Goal: Check status

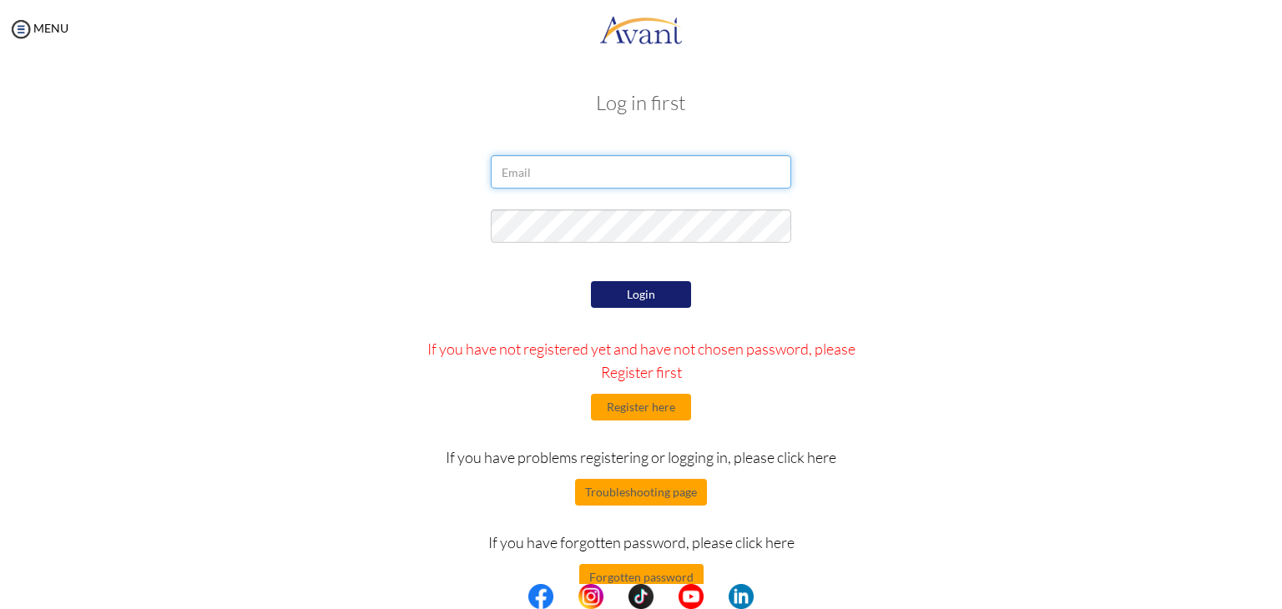
click at [634, 181] on input "email" at bounding box center [641, 171] width 301 height 33
type input "debrakayv@gmail.com"
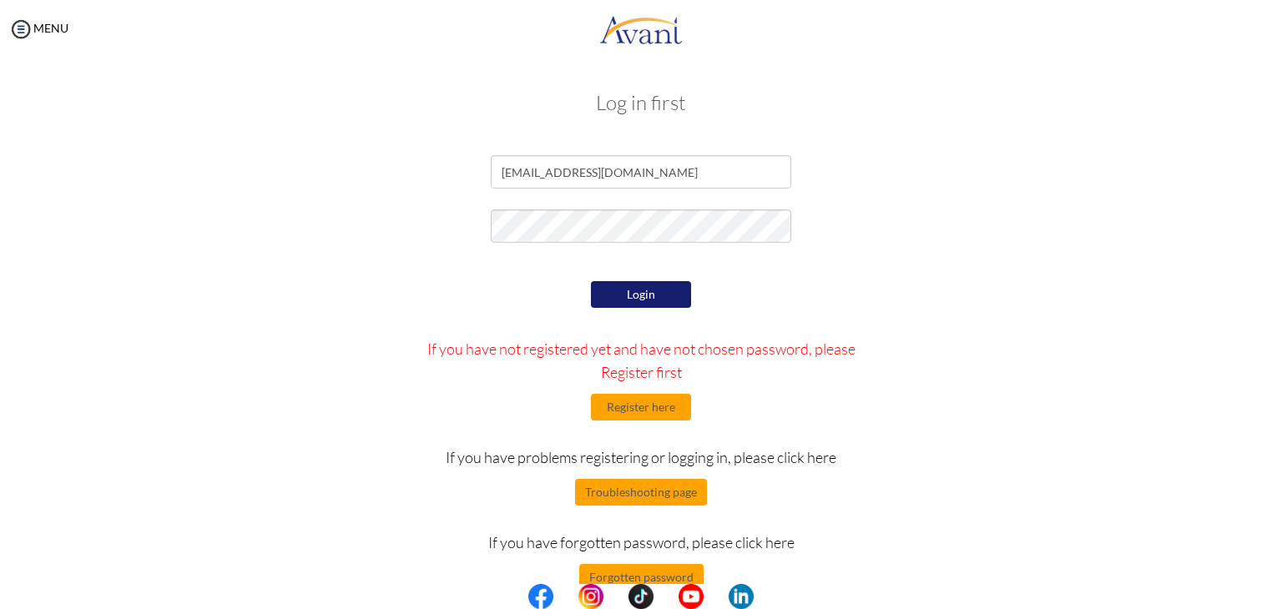
click at [605, 285] on button "Login" at bounding box center [641, 294] width 100 height 27
click at [624, 285] on button "Login" at bounding box center [641, 294] width 100 height 27
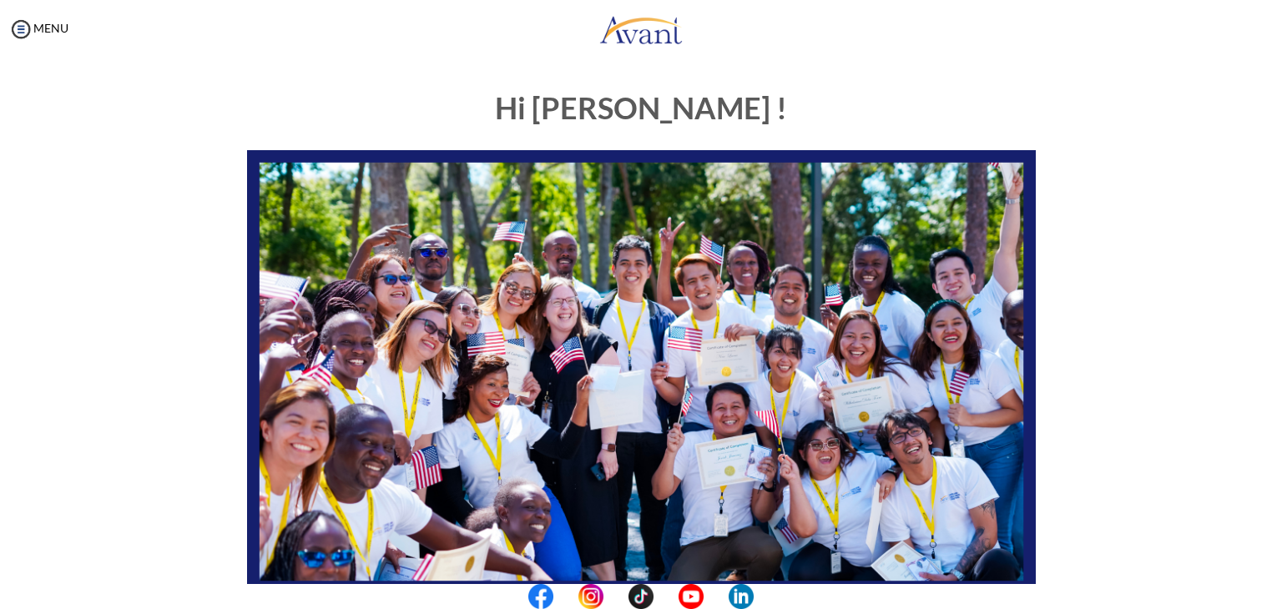
scroll to position [317, 0]
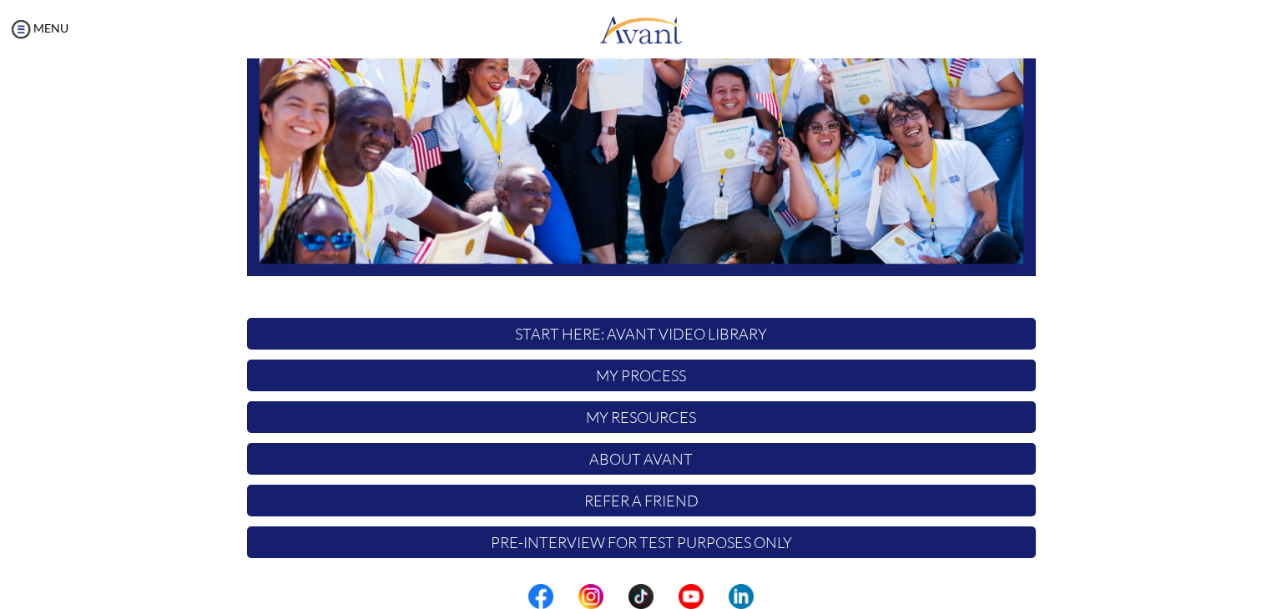
click at [616, 378] on p "My Process" at bounding box center [641, 376] width 789 height 32
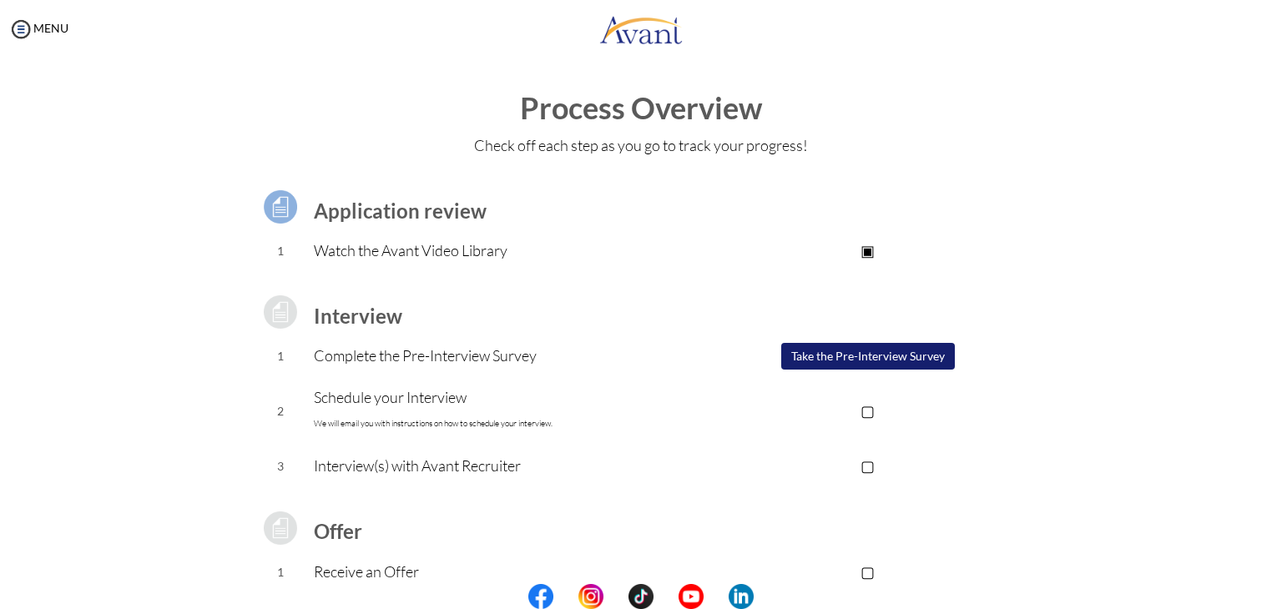
click at [111, 341] on div "Process Overview Check off each step as you go to track your progress! Applicat…" at bounding box center [641, 447] width 1249 height 710
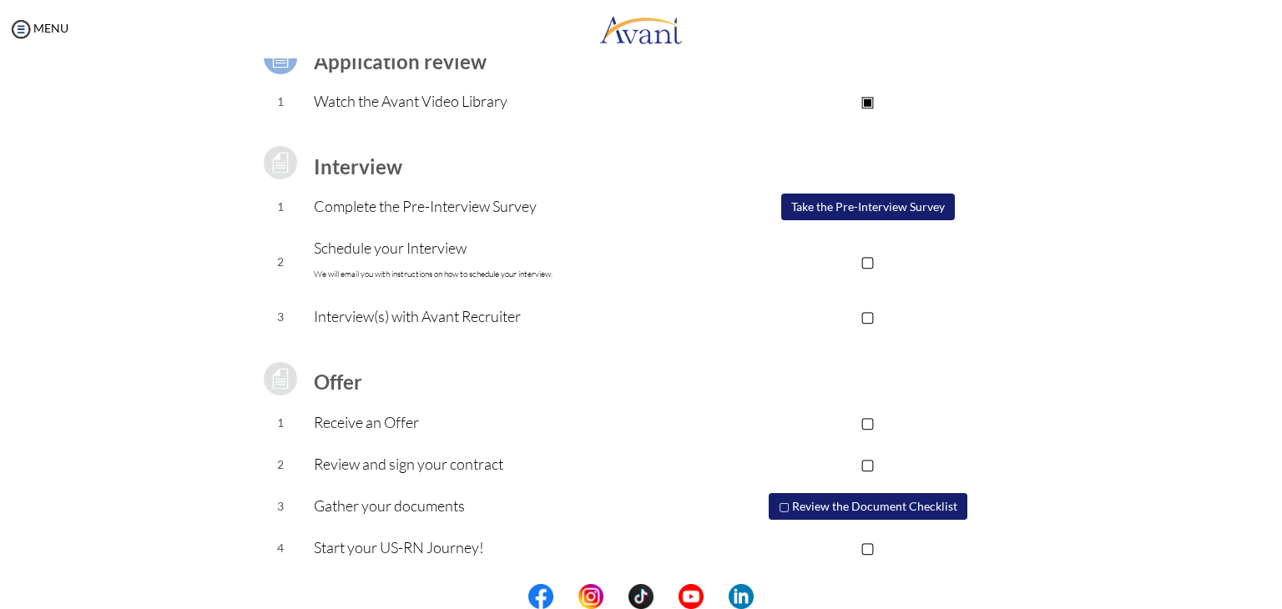
scroll to position [150, 0]
click at [841, 504] on button "▢ Review the Document Checklist" at bounding box center [868, 506] width 199 height 27
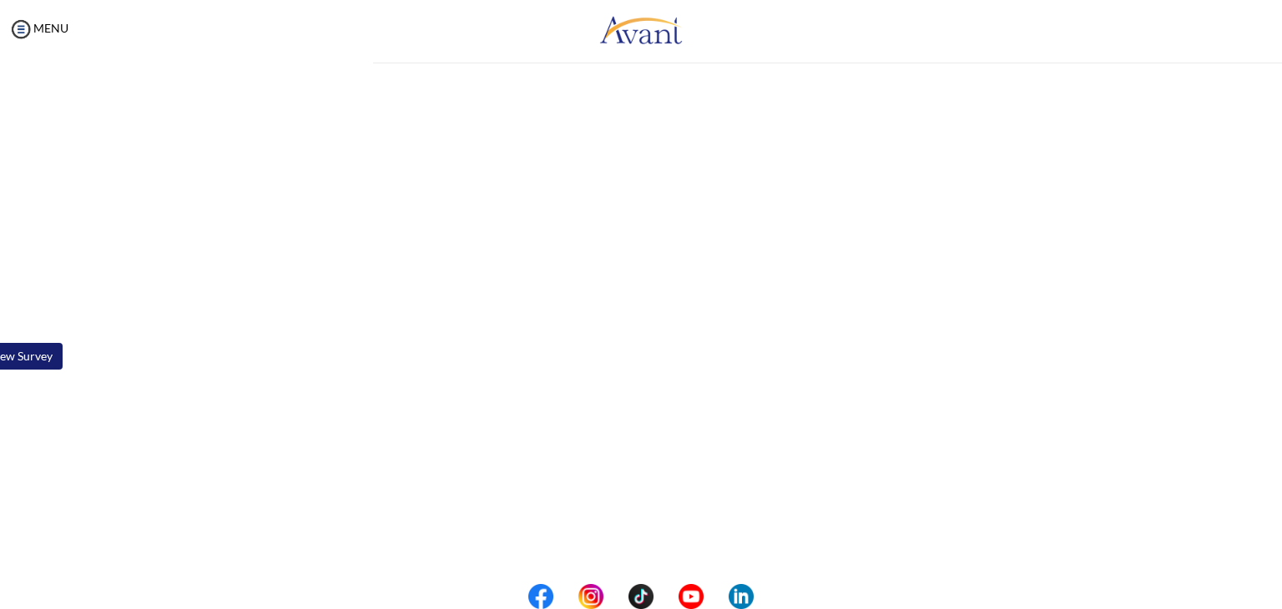
scroll to position [2, 0]
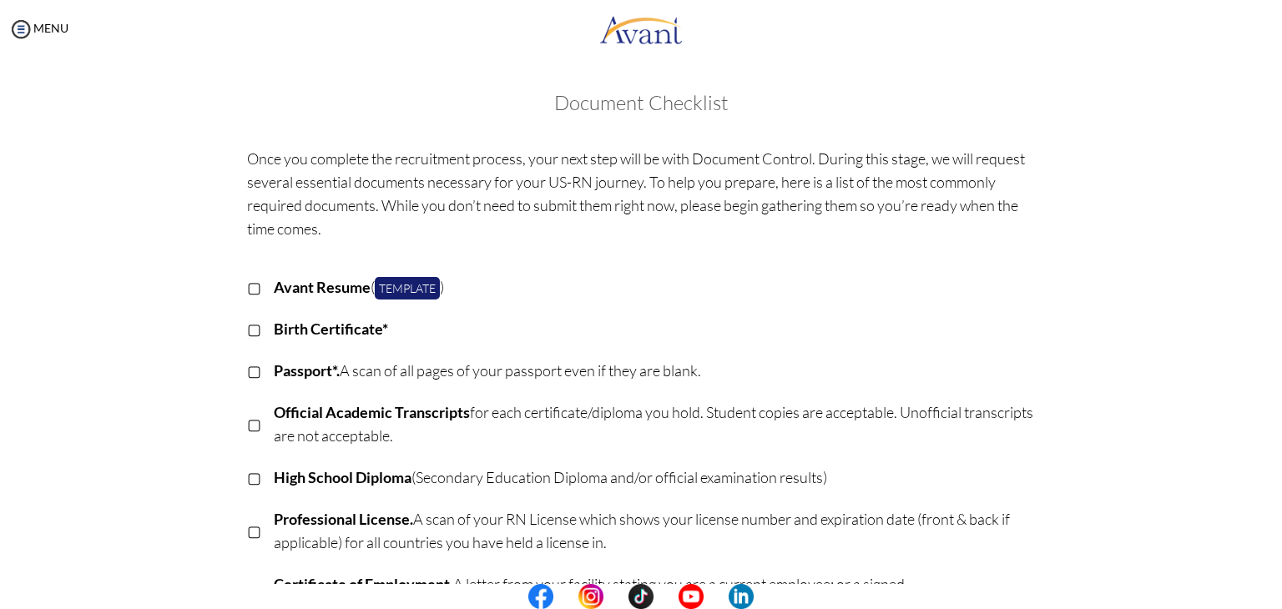
click at [154, 372] on div "Once you complete the recruitment process, your next step will be with Document…" at bounding box center [641, 562] width 977 height 847
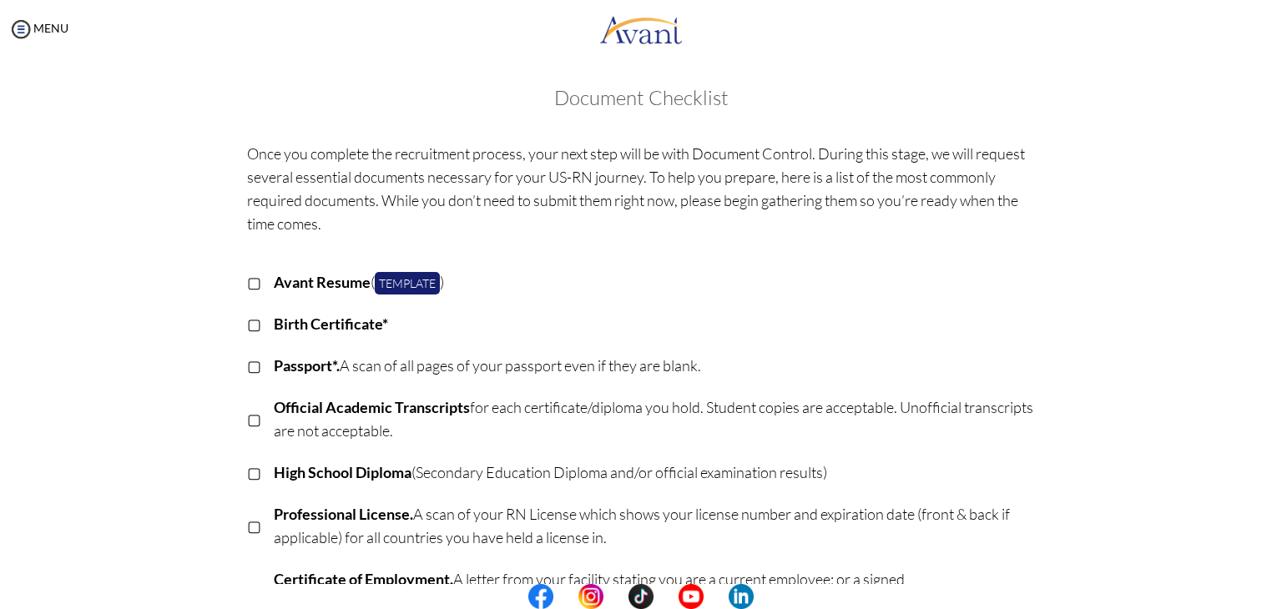
scroll to position [0, 0]
